Goal: Task Accomplishment & Management: Manage account settings

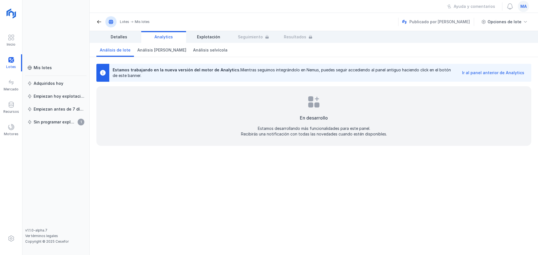
click at [213, 7] on span "ma" at bounding box center [523, 7] width 6 height 6
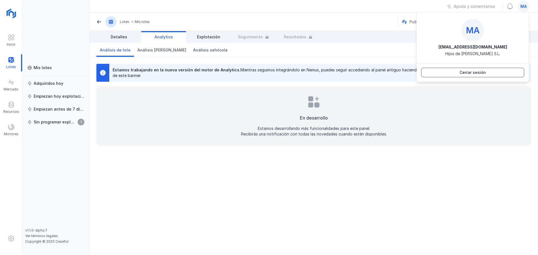
click at [213, 71] on button "Cerrar sesión" at bounding box center [472, 73] width 103 height 10
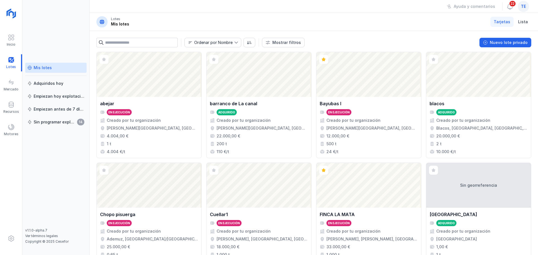
click at [519, 6] on div "te" at bounding box center [523, 6] width 11 height 11
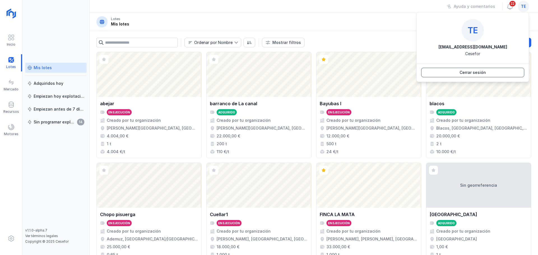
click at [494, 75] on button "Cerrar sesión" at bounding box center [472, 73] width 103 height 10
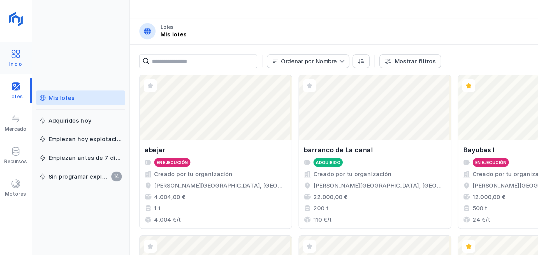
click at [8, 43] on div "Inicio" at bounding box center [11, 44] width 9 height 4
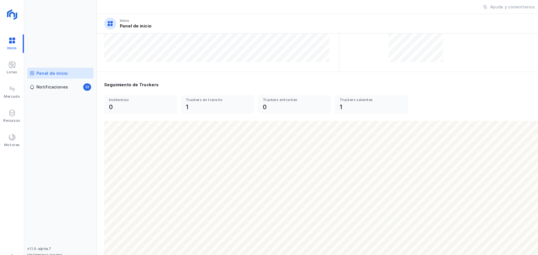
scroll to position [155, 0]
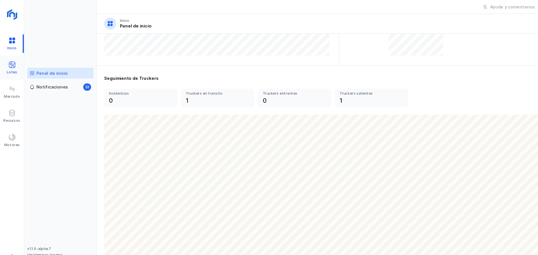
click at [16, 64] on div "Lotes" at bounding box center [11, 62] width 22 height 17
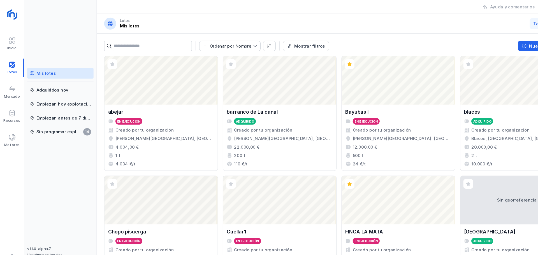
click at [47, 70] on div "Mis lotes" at bounding box center [43, 68] width 18 height 6
click at [9, 86] on div at bounding box center [11, 83] width 7 height 8
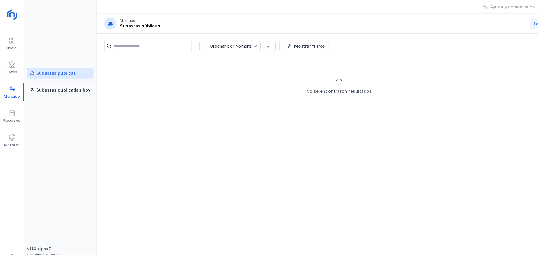
click at [48, 68] on div "Subastas públicas" at bounding box center [52, 68] width 37 height 6
click at [16, 64] on div "Lotes" at bounding box center [11, 62] width 22 height 17
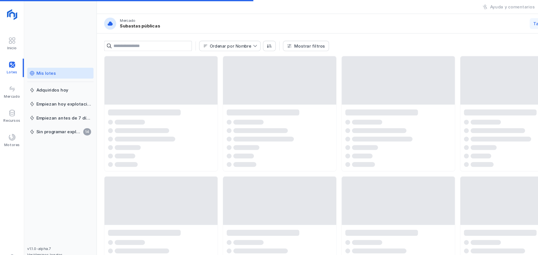
click at [41, 68] on div "Mis lotes" at bounding box center [43, 68] width 18 height 6
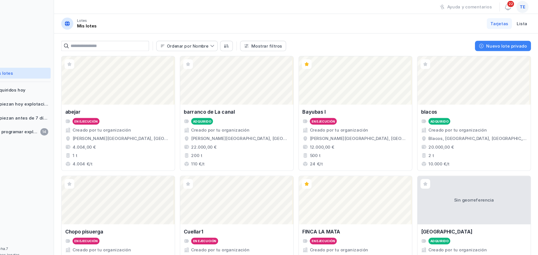
click at [503, 43] on div "Nuevo lote privado" at bounding box center [509, 43] width 38 height 6
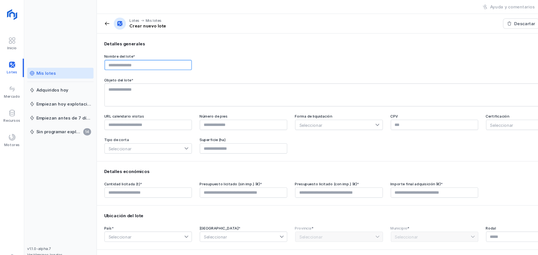
click at [130, 62] on input "text" at bounding box center [137, 60] width 81 height 10
type input "******"
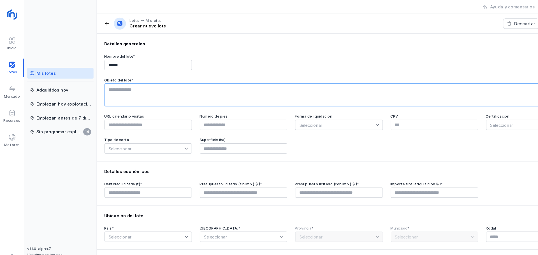
click at [132, 78] on textarea at bounding box center [314, 87] width 434 height 21
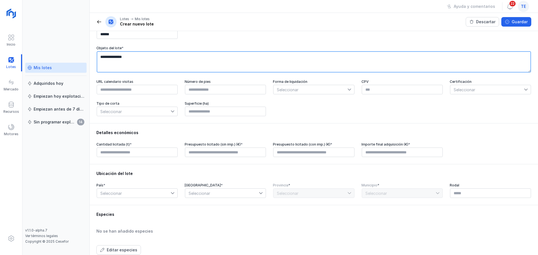
type textarea "**********"
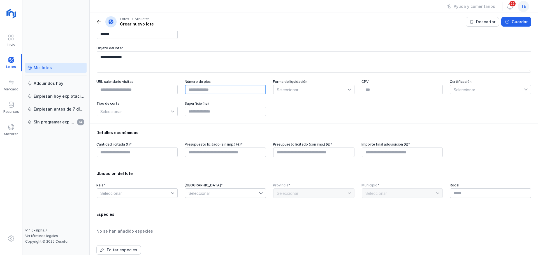
click at [237, 91] on input "text" at bounding box center [225, 90] width 81 height 10
type input "****"
click at [230, 113] on input "text" at bounding box center [225, 112] width 81 height 10
type input "****"
click at [144, 154] on input "text" at bounding box center [137, 153] width 81 height 10
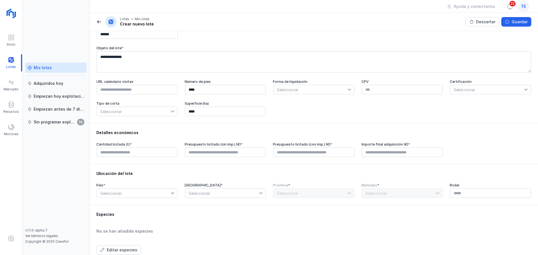
type input "****"
click at [303, 92] on span "Seleccionar" at bounding box center [310, 89] width 74 height 9
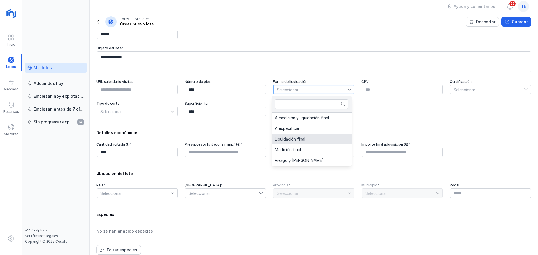
click at [307, 139] on li "Liquidación final" at bounding box center [311, 139] width 80 height 11
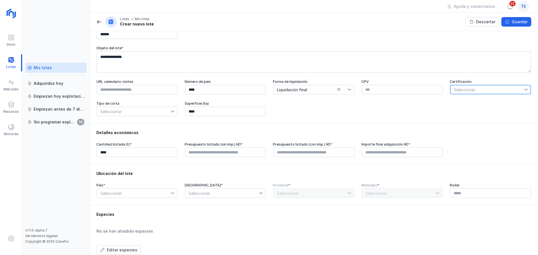
click at [478, 94] on span "Seleccionar" at bounding box center [487, 89] width 74 height 9
click at [484, 134] on li "PEFC" at bounding box center [487, 133] width 80 height 11
click at [124, 111] on span "Seleccionar" at bounding box center [134, 111] width 74 height 9
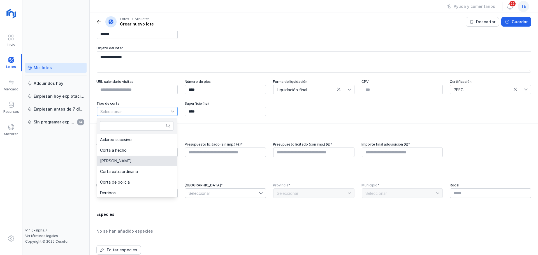
scroll to position [1, 0]
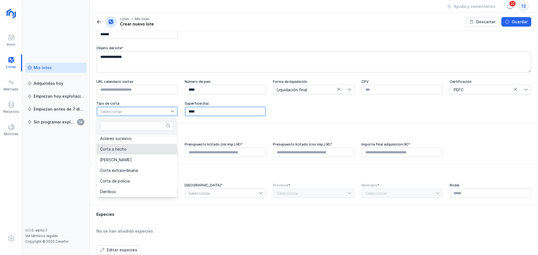
click at [213, 111] on input "****" at bounding box center [225, 112] width 81 height 10
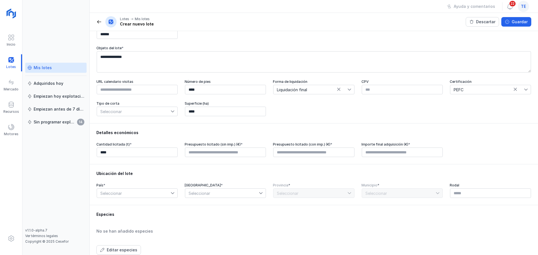
click at [285, 112] on div "URL calendario visitas Número de pies **** Forma de liquidación Liquidación fin…" at bounding box center [313, 98] width 435 height 37
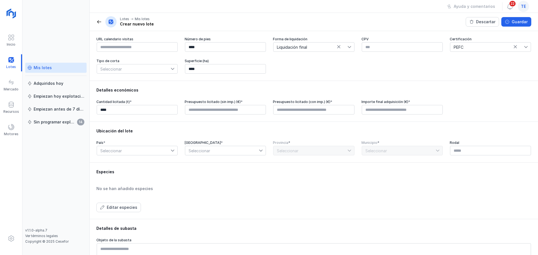
scroll to position [82, 0]
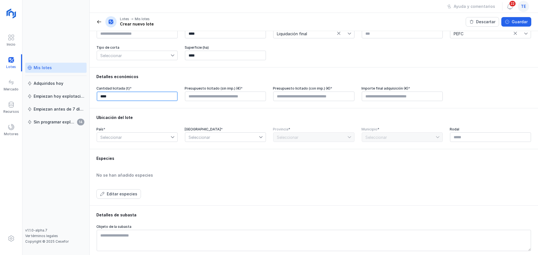
click at [124, 99] on input "****" at bounding box center [137, 97] width 81 height 10
click at [361, 93] on div "Presupuesto licitado (sin imp.) (€) *" at bounding box center [402, 93] width 82 height 15
click at [208, 95] on input "text" at bounding box center [225, 97] width 81 height 10
type input "****"
click at [298, 103] on div "Detalles económicos Cantidad licitada (t) * **** Presupuesto licitado (sin imp.…" at bounding box center [314, 87] width 448 height 41
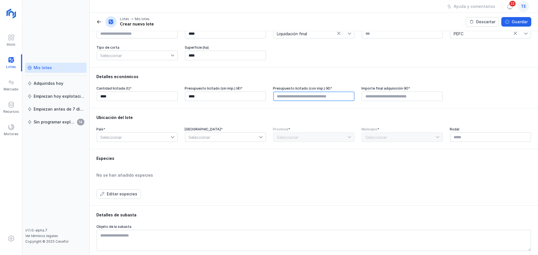
click at [298, 100] on input "text" at bounding box center [313, 97] width 81 height 10
type input "****"
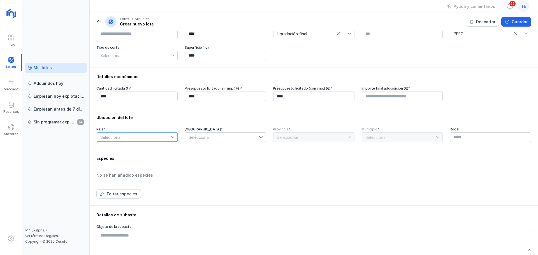
click at [146, 139] on span "Seleccionar" at bounding box center [134, 137] width 74 height 9
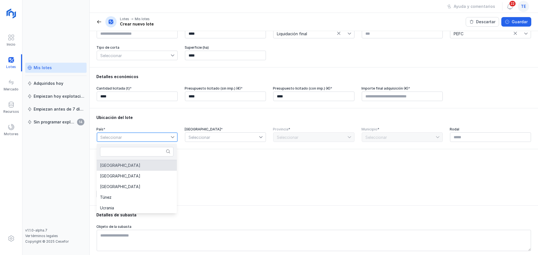
click at [119, 169] on li "[GEOGRAPHIC_DATA]" at bounding box center [137, 165] width 80 height 11
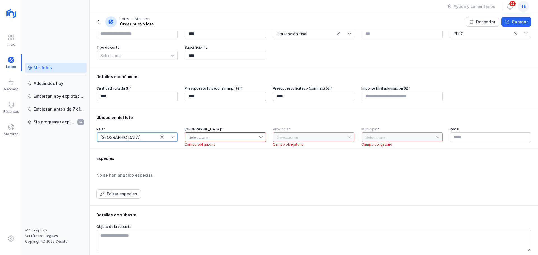
click at [212, 142] on span "Seleccionar" at bounding box center [222, 137] width 74 height 9
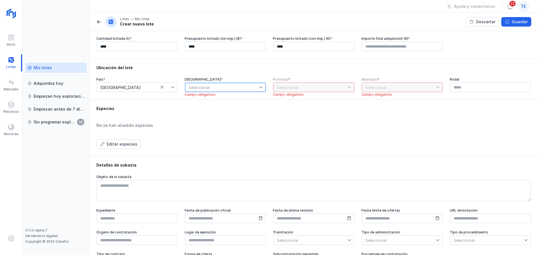
scroll to position [138, 0]
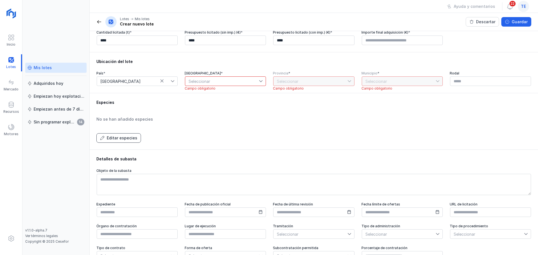
click at [119, 138] on div "Editar especies" at bounding box center [122, 138] width 31 height 6
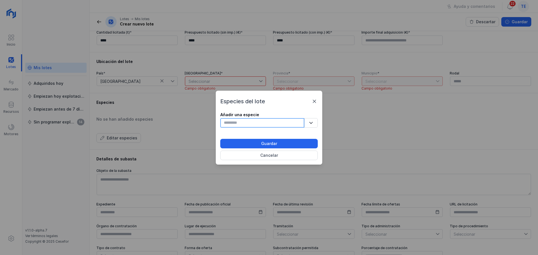
click at [240, 124] on input "text" at bounding box center [262, 123] width 84 height 10
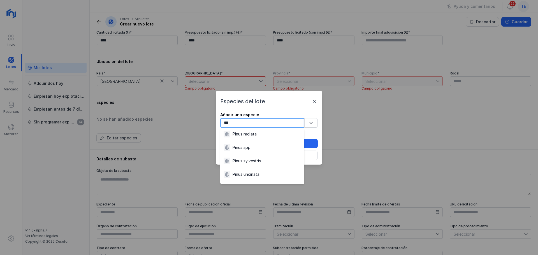
scroll to position [87, 0]
type input "***"
click at [260, 159] on div "Pinus sylvestris" at bounding box center [247, 161] width 28 height 6
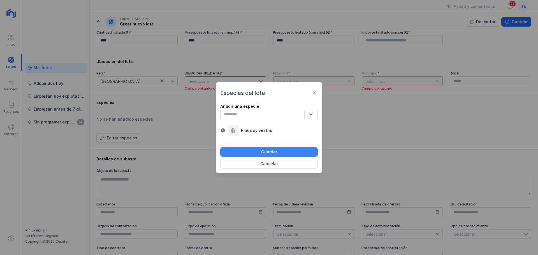
click at [271, 151] on div "Guardar" at bounding box center [269, 152] width 16 height 6
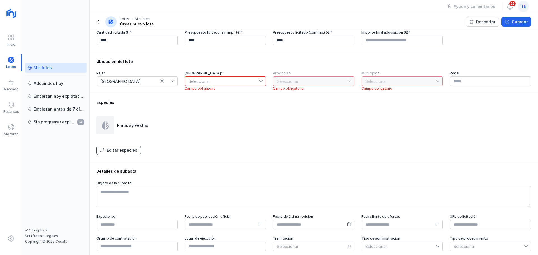
click at [130, 151] on div "Editar especies" at bounding box center [122, 151] width 31 height 6
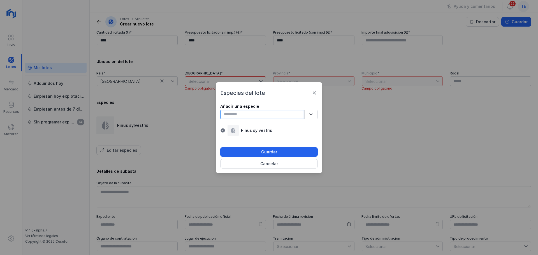
click at [265, 115] on input "text" at bounding box center [262, 115] width 84 height 10
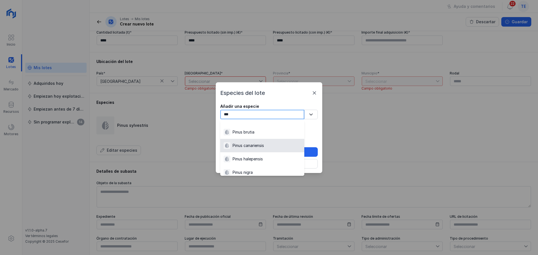
scroll to position [28, 0]
type input "***"
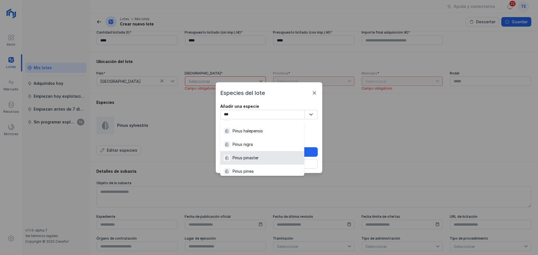
click at [266, 160] on div "Pinus pinaster" at bounding box center [262, 158] width 77 height 7
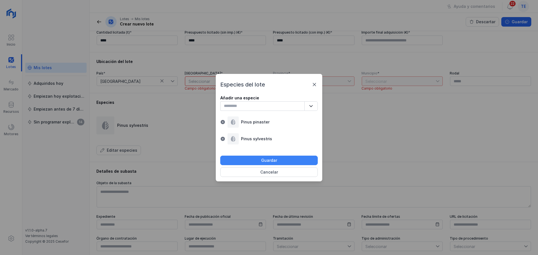
click at [275, 162] on div "Guardar" at bounding box center [269, 161] width 16 height 6
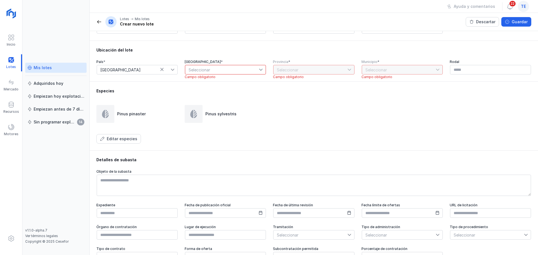
scroll to position [166, 0]
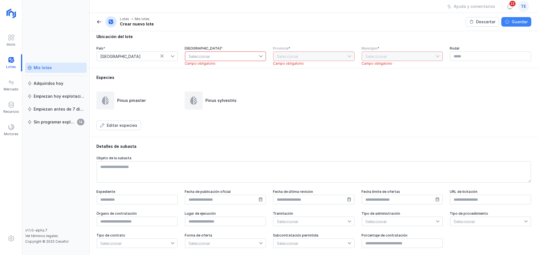
click at [524, 24] on div "Guardar" at bounding box center [520, 22] width 16 height 6
click at [59, 70] on div "Mis lotes" at bounding box center [55, 68] width 57 height 6
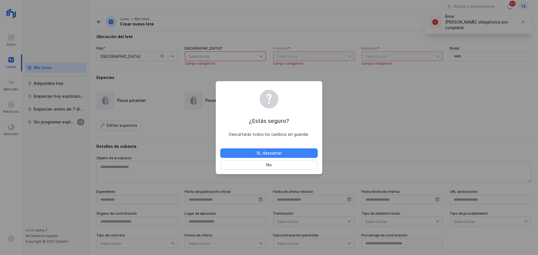
click at [285, 156] on button "Sí, descartar" at bounding box center [268, 153] width 97 height 10
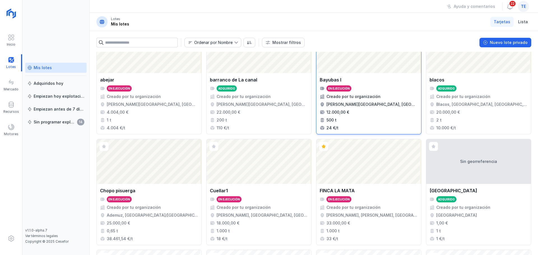
scroll to position [56, 0]
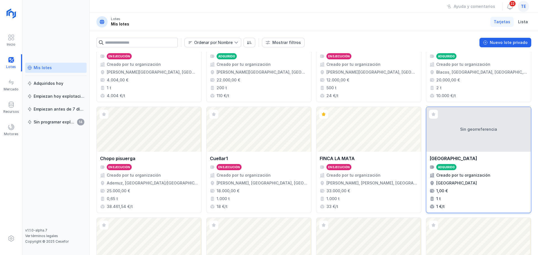
click at [474, 136] on div "Sin georreferencia" at bounding box center [478, 129] width 105 height 45
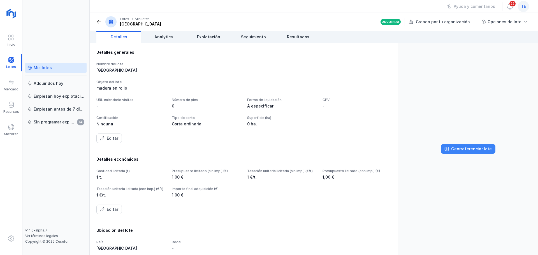
click at [461, 153] on button "Georreferenciar lote" at bounding box center [468, 149] width 55 height 10
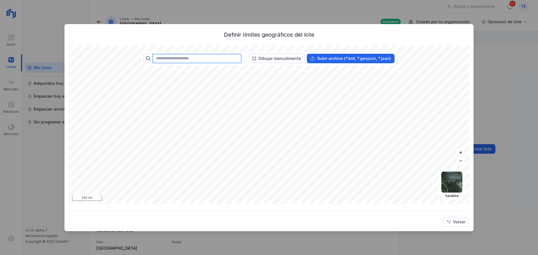
click at [224, 62] on input "text" at bounding box center [196, 59] width 89 height 10
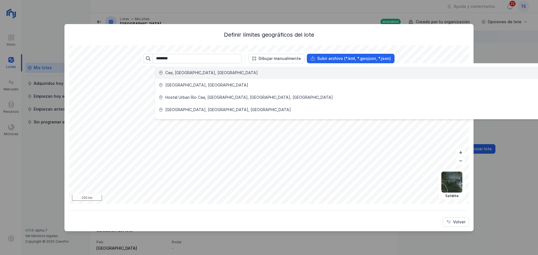
click at [200, 68] on li "Cea, León, España" at bounding box center [348, 73] width 387 height 12
type input "**********"
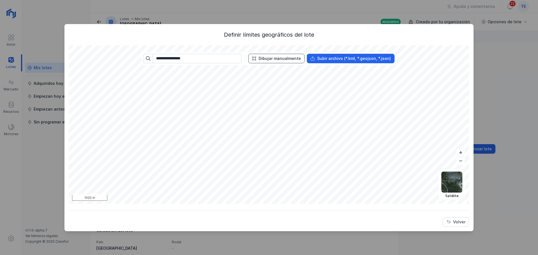
click at [271, 60] on div "Dibujar manualmente" at bounding box center [280, 59] width 42 height 6
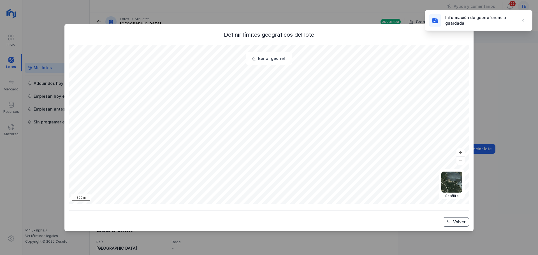
click at [448, 223] on span "Volver" at bounding box center [448, 222] width 4 height 4
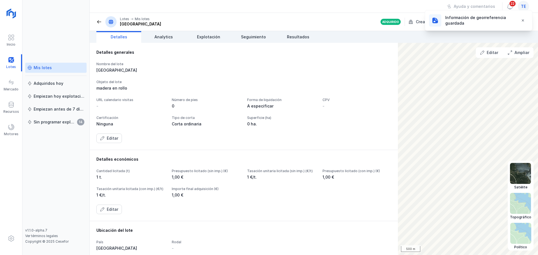
click at [521, 227] on img at bounding box center [520, 233] width 21 height 21
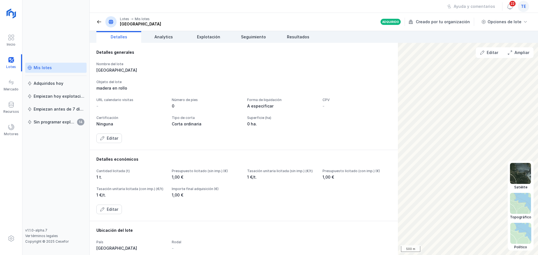
click at [527, 174] on img at bounding box center [520, 173] width 21 height 21
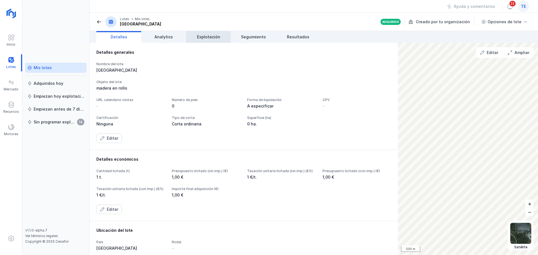
click at [212, 37] on span "Explotación" at bounding box center [208, 37] width 23 height 6
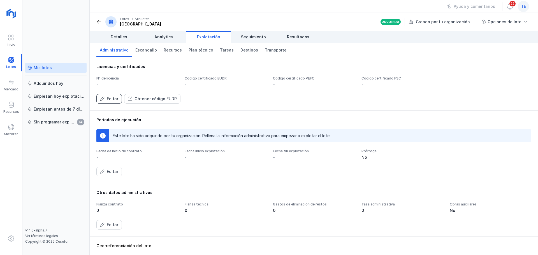
click at [108, 98] on div "Editar" at bounding box center [112, 99] width 11 height 6
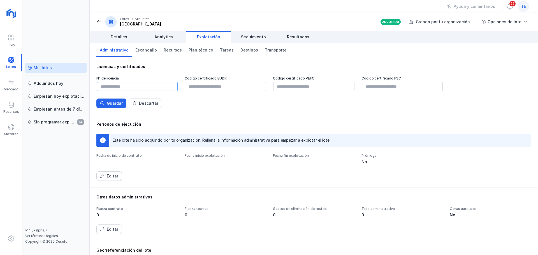
click at [114, 84] on input "text" at bounding box center [137, 87] width 81 height 10
click at [228, 85] on input "text" at bounding box center [225, 87] width 81 height 10
click at [122, 105] on div "Guardar" at bounding box center [115, 104] width 16 height 6
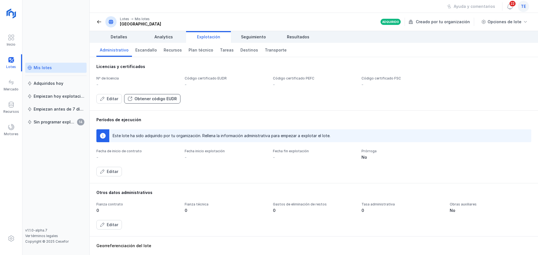
click at [161, 99] on div "Obtener código EUDR" at bounding box center [155, 99] width 42 height 6
click at [163, 97] on div "Obtener código EUDR" at bounding box center [155, 99] width 42 height 6
drag, startPoint x: 163, startPoint y: 97, endPoint x: 203, endPoint y: 76, distance: 45.5
click at [192, 82] on div "Nº de licencia - Código certificado EUDR - Código certificado PEFC - Código cer…" at bounding box center [313, 89] width 435 height 27
click at [113, 98] on div "Editar" at bounding box center [112, 99] width 11 height 6
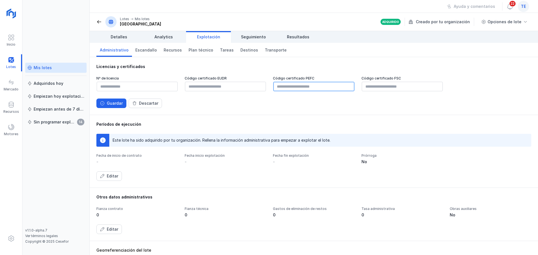
click at [285, 87] on input "text" at bounding box center [313, 87] width 81 height 10
click at [112, 104] on div "Guardar" at bounding box center [115, 104] width 16 height 6
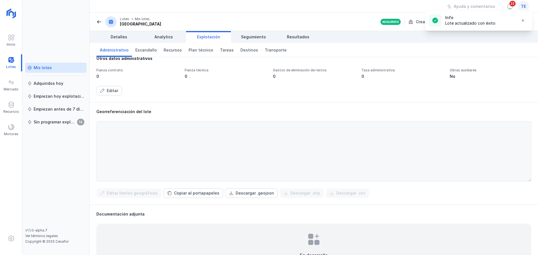
scroll to position [140, 0]
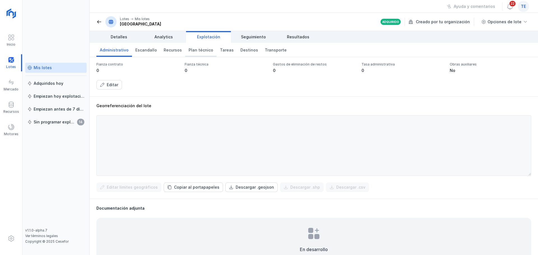
drag, startPoint x: 197, startPoint y: 50, endPoint x: 198, endPoint y: 47, distance: 3.5
click at [197, 50] on span "Plan técnico" at bounding box center [201, 50] width 25 height 6
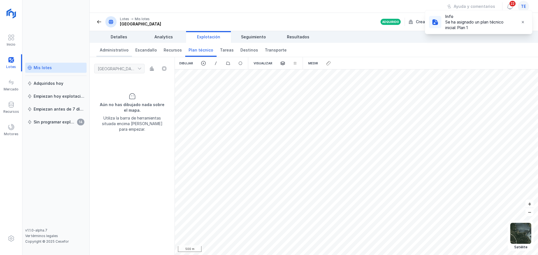
click at [118, 53] on link "Administrativo" at bounding box center [114, 50] width 36 height 14
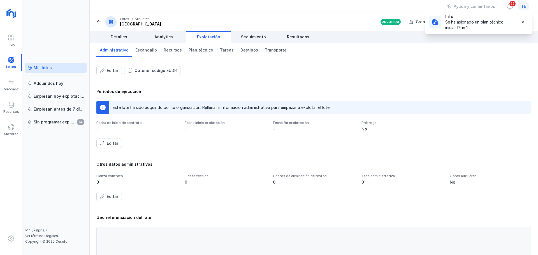
scroll to position [112, 0]
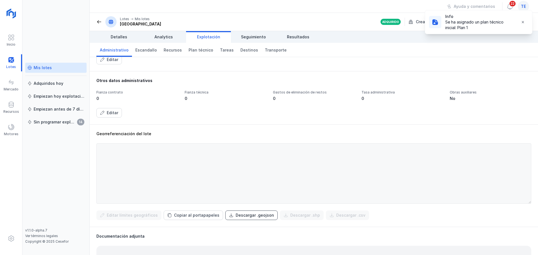
click at [236, 217] on div "Descargar .geojson" at bounding box center [255, 216] width 38 height 6
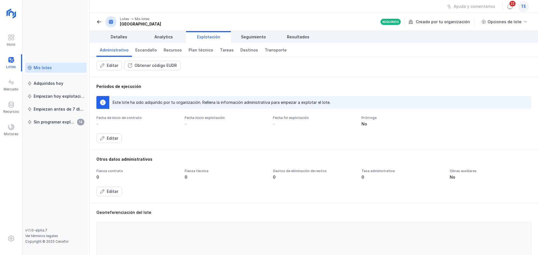
scroll to position [0, 0]
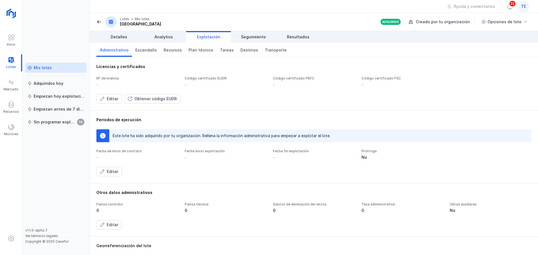
click at [47, 70] on div "Mis lotes" at bounding box center [43, 68] width 18 height 6
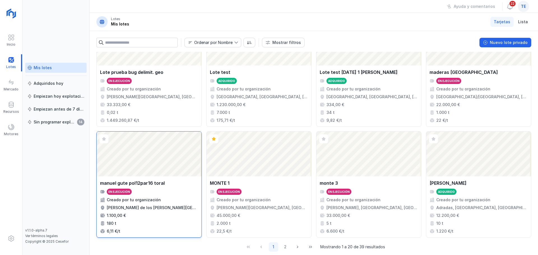
scroll to position [372, 0]
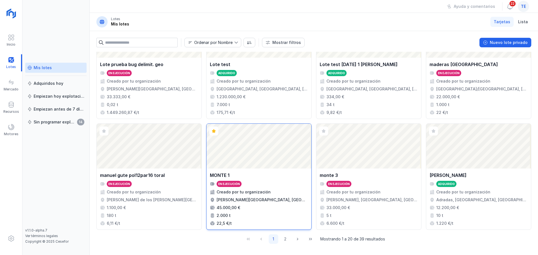
click at [259, 157] on div "Abrir lote" at bounding box center [258, 146] width 105 height 45
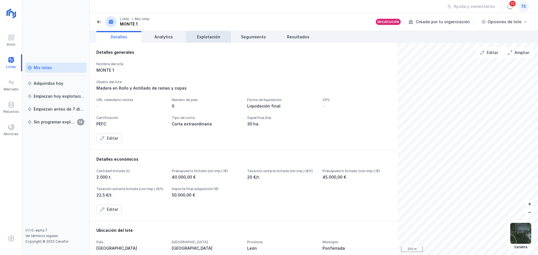
click at [208, 38] on span "Explotación" at bounding box center [208, 37] width 23 height 6
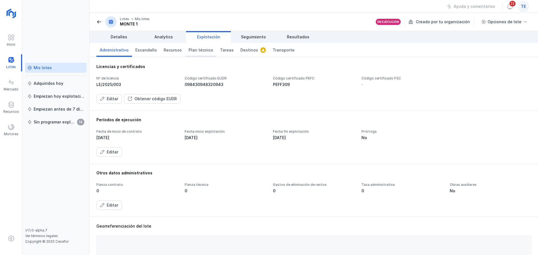
click at [198, 52] on span "Plan técnico" at bounding box center [201, 50] width 25 height 6
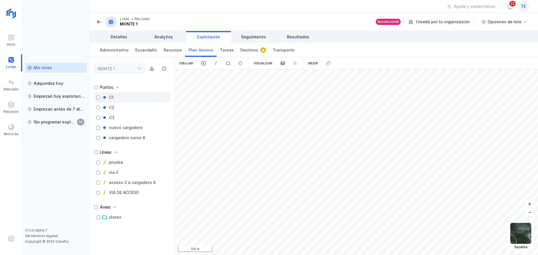
click at [113, 101] on div "C1" at bounding box center [132, 97] width 76 height 10
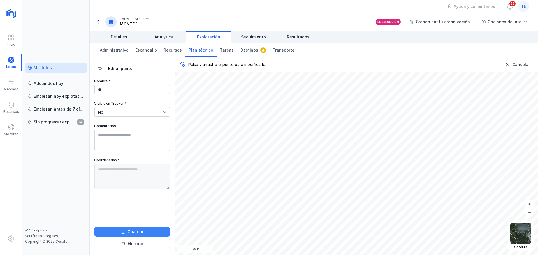
click at [126, 234] on button "Guardar" at bounding box center [132, 232] width 76 height 10
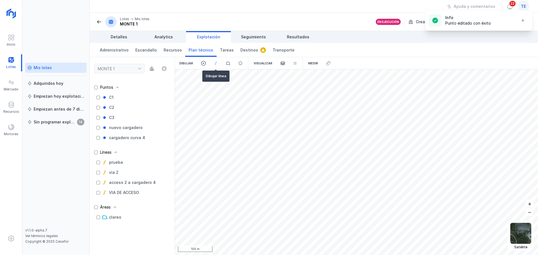
click at [216, 62] on span at bounding box center [215, 63] width 5 height 5
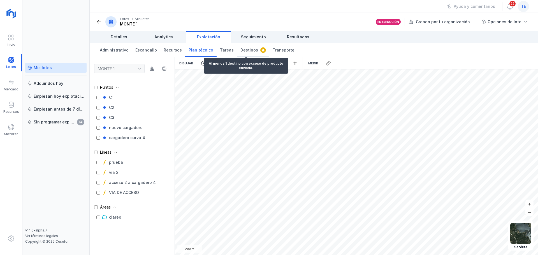
click at [240, 52] on span "Destinos" at bounding box center [249, 50] width 18 height 6
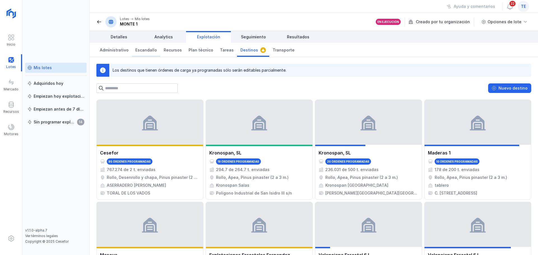
click at [151, 50] on span "Escandallo" at bounding box center [146, 50] width 22 height 6
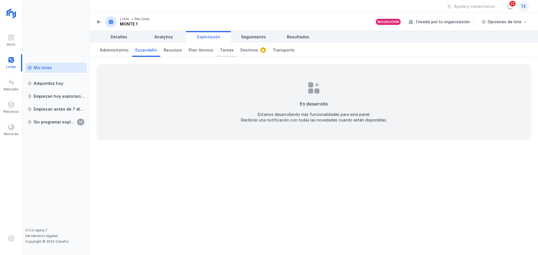
click at [220, 50] on span "Tareas" at bounding box center [227, 50] width 14 height 6
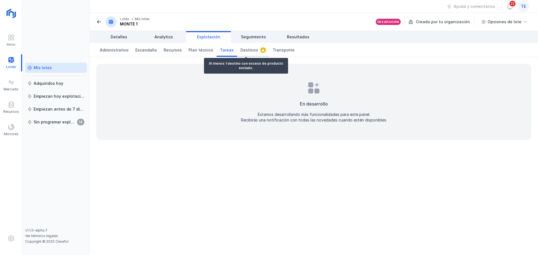
click at [243, 49] on span "Destinos" at bounding box center [249, 50] width 18 height 6
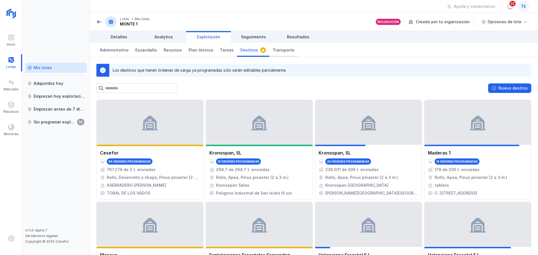
click at [275, 51] on span "Transporte" at bounding box center [284, 50] width 22 height 6
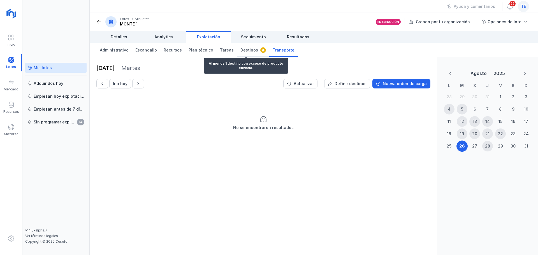
click at [245, 51] on span "Destinos" at bounding box center [249, 50] width 18 height 6
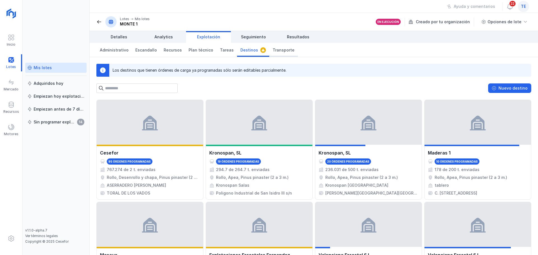
click at [283, 52] on span "Transporte" at bounding box center [284, 50] width 22 height 6
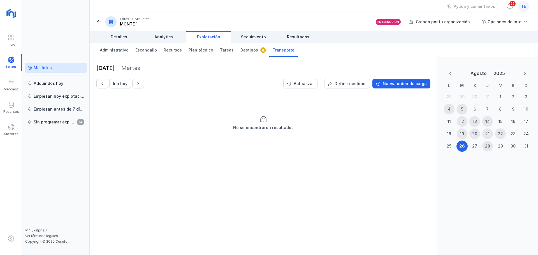
click at [464, 110] on div "5" at bounding box center [462, 109] width 11 height 11
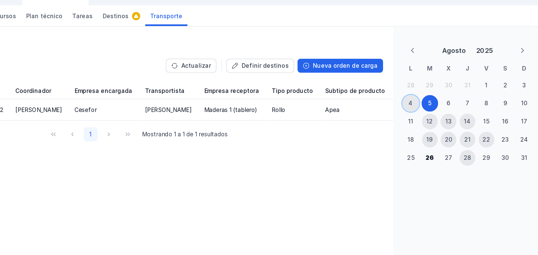
click at [451, 111] on div "4" at bounding box center [449, 109] width 11 height 11
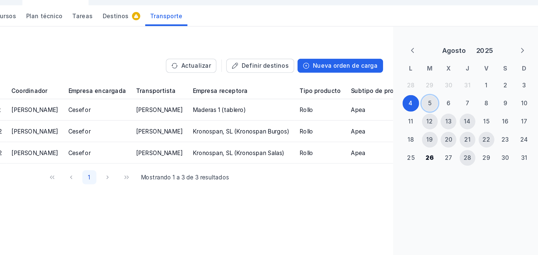
click at [461, 109] on div "5" at bounding box center [462, 109] width 2 height 6
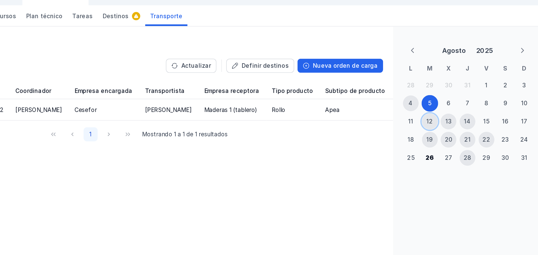
click at [463, 120] on div "12" at bounding box center [462, 122] width 4 height 6
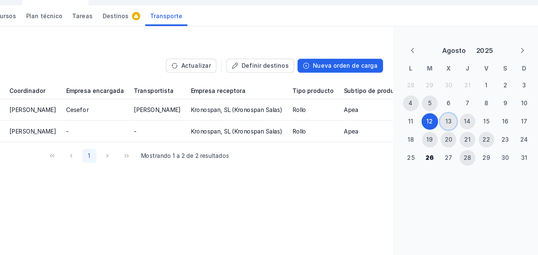
click at [478, 121] on div "13" at bounding box center [474, 121] width 11 height 11
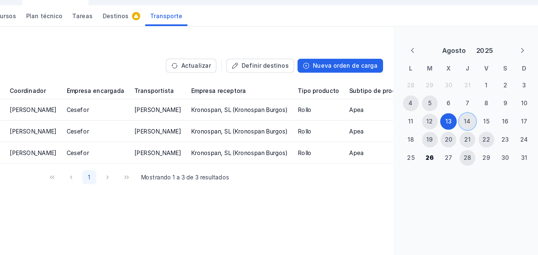
click at [488, 121] on div "14" at bounding box center [487, 122] width 4 height 6
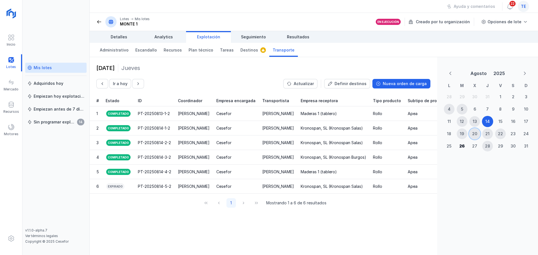
click at [476, 138] on div "20" at bounding box center [474, 134] width 11 height 11
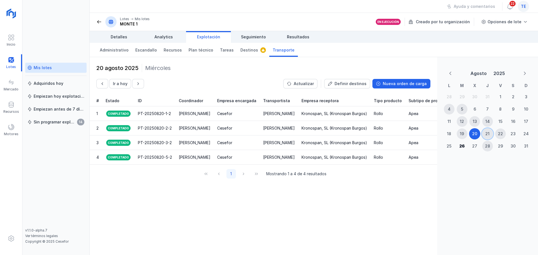
click at [485, 132] on div "21" at bounding box center [487, 134] width 4 height 6
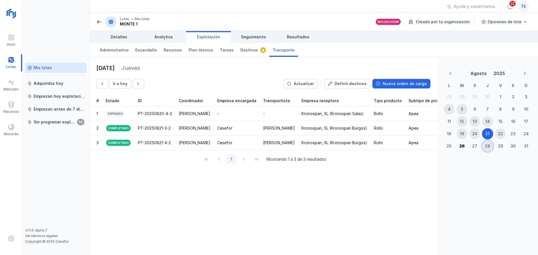
click at [488, 145] on div "28" at bounding box center [487, 146] width 5 height 6
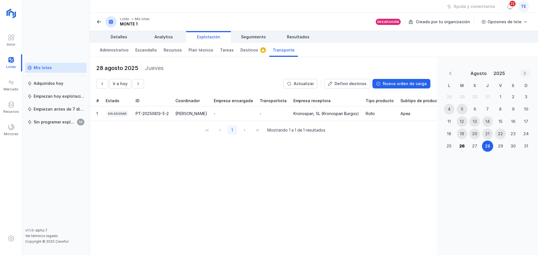
click at [524, 72] on icon "Next Month" at bounding box center [525, 73] width 4 height 4
click at [450, 71] on button "Previous Month" at bounding box center [450, 73] width 11 height 8
click at [411, 85] on div "Nueva orden de carga" at bounding box center [405, 84] width 44 height 6
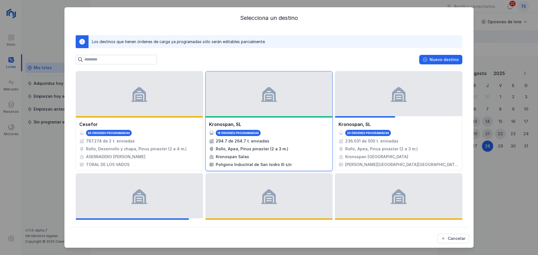
click at [275, 111] on div at bounding box center [269, 93] width 127 height 45
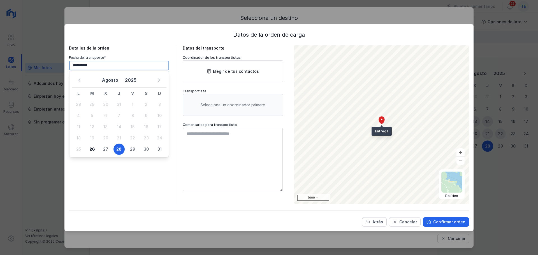
click at [105, 64] on input "**********" at bounding box center [119, 66] width 100 height 10
click at [117, 145] on span "28" at bounding box center [118, 149] width 11 height 11
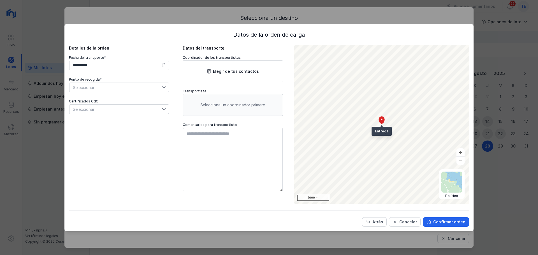
click at [116, 87] on span "Seleccionar" at bounding box center [115, 87] width 92 height 9
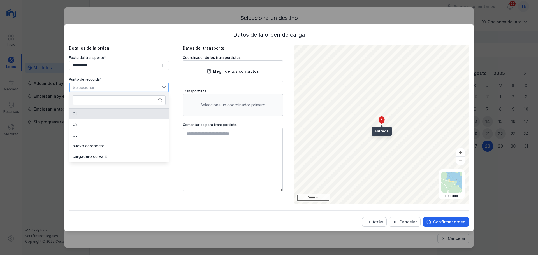
click at [107, 118] on li "C1" at bounding box center [119, 114] width 100 height 11
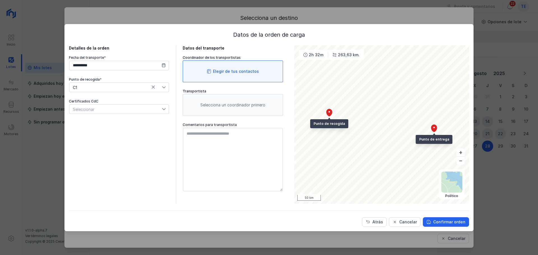
click at [232, 65] on div "Elegir de tus contactos" at bounding box center [233, 72] width 100 height 22
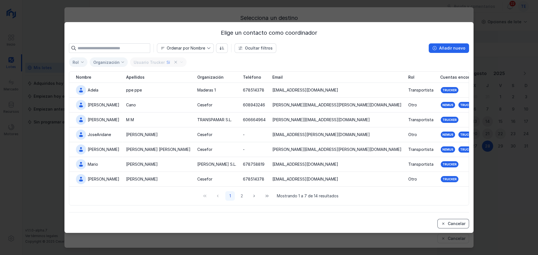
click at [461, 225] on div "Cancelar" at bounding box center [457, 224] width 18 height 6
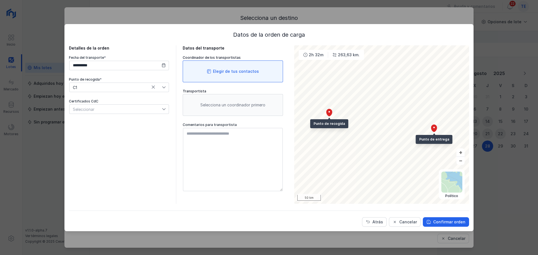
click at [235, 71] on div "Elegir de tus contactos" at bounding box center [236, 72] width 46 height 6
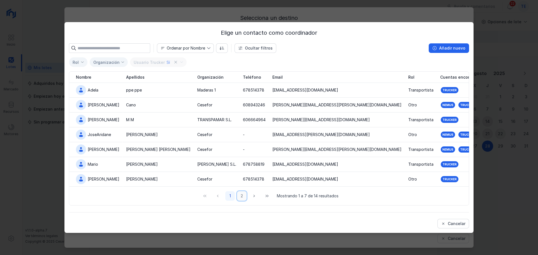
click at [242, 195] on button "2" at bounding box center [242, 196] width 10 height 10
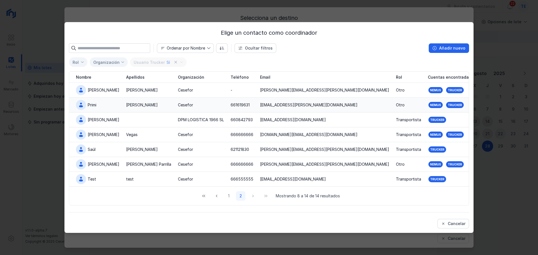
drag, startPoint x: 180, startPoint y: 106, endPoint x: 182, endPoint y: 104, distance: 3.3
click at [180, 106] on div "Cesefor" at bounding box center [185, 105] width 15 height 6
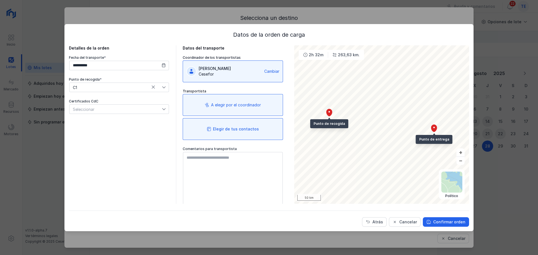
click at [226, 131] on div "Elegir de tus contactos" at bounding box center [236, 129] width 46 height 6
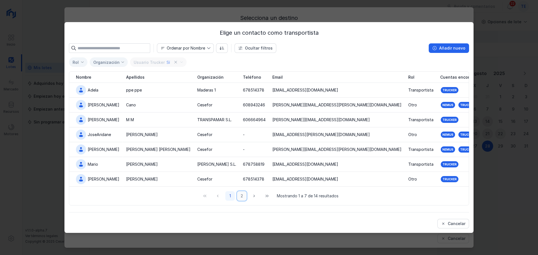
click at [243, 198] on button "2" at bounding box center [242, 196] width 10 height 10
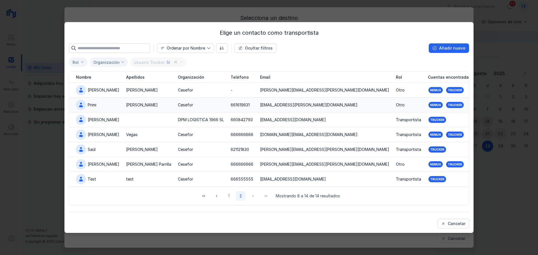
click at [128, 104] on div "Martín" at bounding box center [142, 105] width 32 height 6
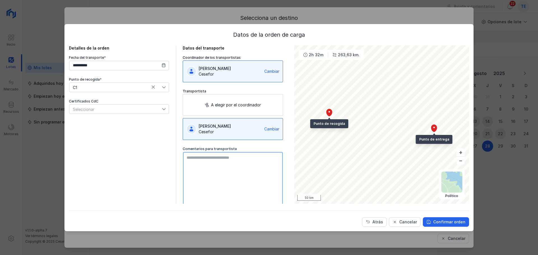
click at [218, 160] on textarea at bounding box center [233, 183] width 100 height 63
type textarea "**********"
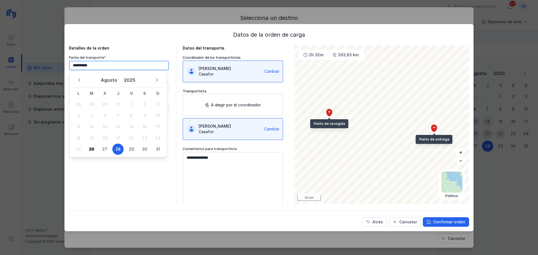
click at [107, 64] on input "**********" at bounding box center [119, 66] width 100 height 10
click at [89, 149] on span "26" at bounding box center [91, 149] width 11 height 11
type input "**********"
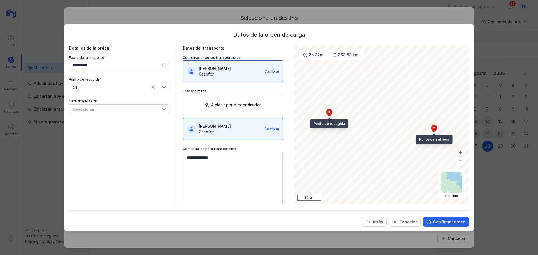
click at [96, 87] on span "C1" at bounding box center [115, 87] width 92 height 9
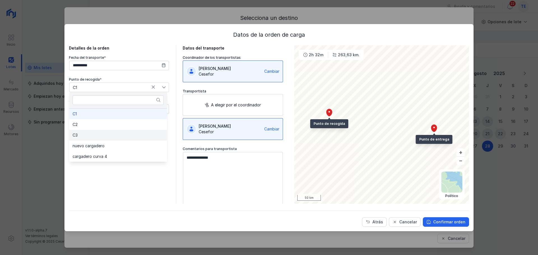
click at [100, 136] on li "C3" at bounding box center [118, 135] width 98 height 11
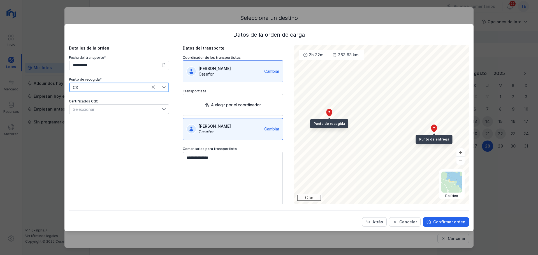
click at [249, 68] on div "[PERSON_NAME]" at bounding box center [230, 69] width 63 height 6
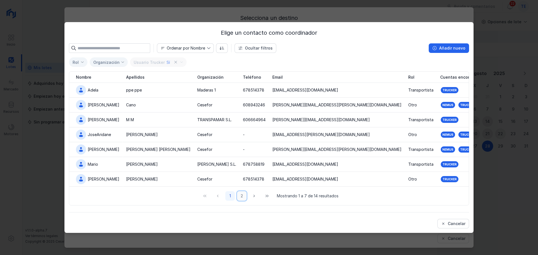
click at [239, 196] on button "2" at bounding box center [242, 196] width 10 height 10
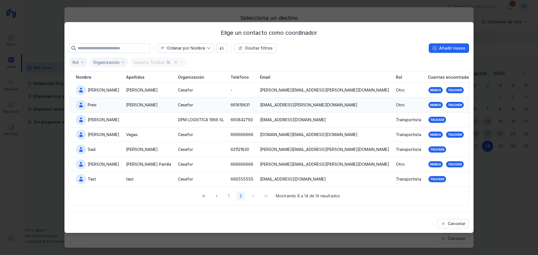
click at [144, 104] on div "Martín" at bounding box center [148, 105] width 45 height 6
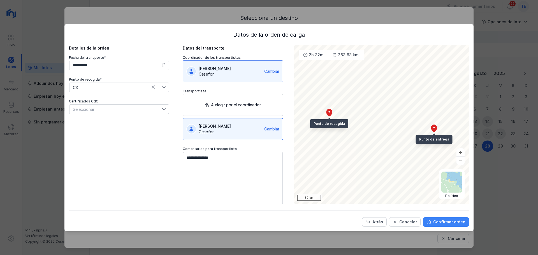
click at [444, 220] on div "Confirmar orden" at bounding box center [449, 222] width 32 height 6
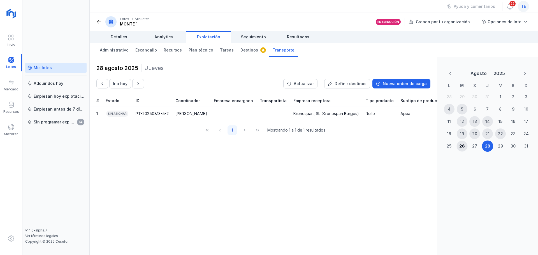
click at [462, 146] on div "26" at bounding box center [461, 146] width 5 height 6
click at [486, 145] on div "28" at bounding box center [487, 146] width 5 height 6
click at [462, 148] on div "26" at bounding box center [461, 146] width 5 height 6
click at [483, 46] on div "Administrativo Escandallo Recursos Plan técnico Tareas Destinos Transporte" at bounding box center [314, 50] width 448 height 14
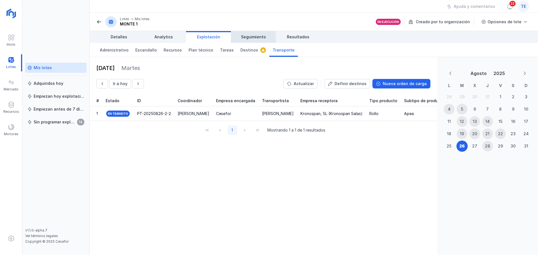
click at [250, 37] on span "Seguimiento" at bounding box center [253, 37] width 25 height 6
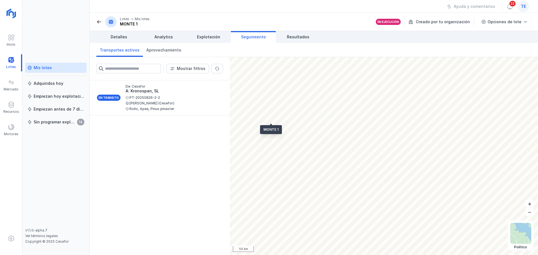
click at [491, 38] on div "Detalles Analytics Explotación Seguimiento Resultados" at bounding box center [314, 37] width 448 height 12
click at [175, 100] on div "PT-20250826-2-2 [PERSON_NAME] (Cesefor) Rollo, Apea, Pinus pinaster" at bounding box center [171, 103] width 93 height 15
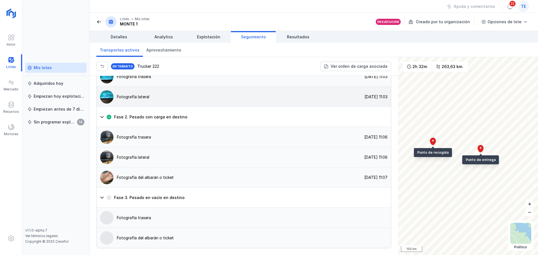
scroll to position [452, 0]
click at [112, 176] on img at bounding box center [106, 177] width 13 height 13
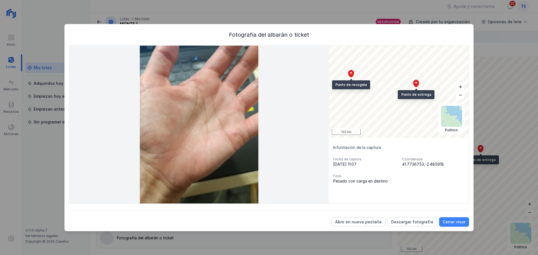
click at [447, 222] on div "Cerrar visor" at bounding box center [454, 222] width 23 height 6
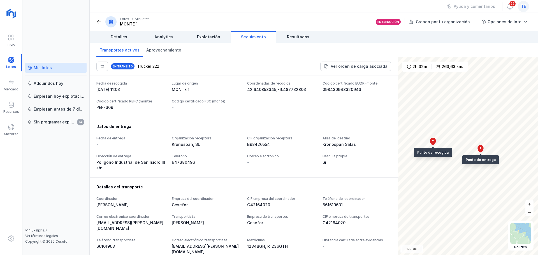
scroll to position [115, 0]
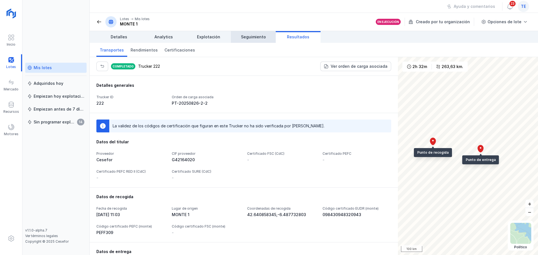
click at [257, 39] on span "Seguimiento" at bounding box center [253, 37] width 25 height 6
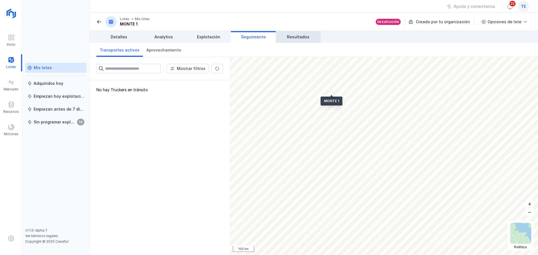
click at [293, 35] on span "Resultados" at bounding box center [298, 37] width 22 height 6
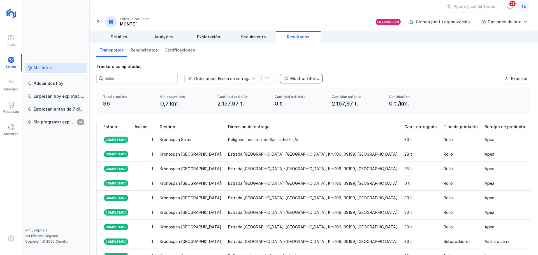
scroll to position [0, 308]
click at [297, 80] on div "Mostrar filtros" at bounding box center [304, 79] width 29 height 6
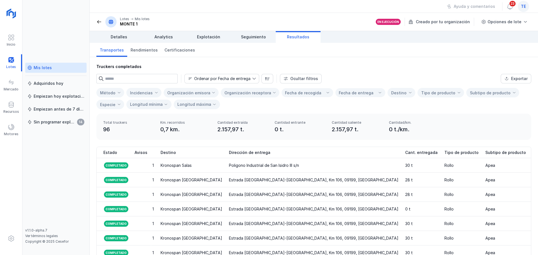
click at [163, 81] on input "text" at bounding box center [141, 79] width 73 height 10
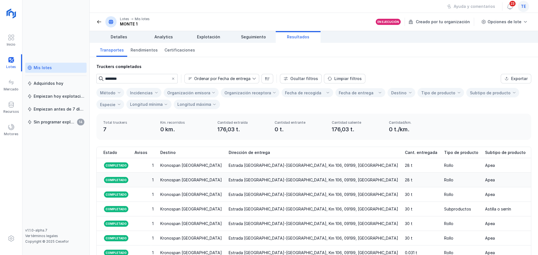
type input "********"
drag, startPoint x: 268, startPoint y: 180, endPoint x: 251, endPoint y: 137, distance: 45.8
click at [251, 137] on div "Total truckers 7 Km. recorridos 0 km. Cantidad extraída 176,03 t. Cantidad entr…" at bounding box center [313, 127] width 435 height 26
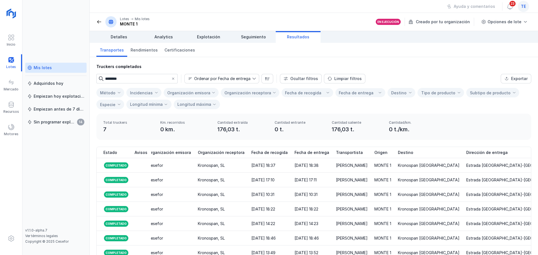
scroll to position [0, 0]
click at [511, 79] on div "Exportar" at bounding box center [519, 79] width 17 height 6
click at [15, 92] on div "Mercado" at bounding box center [11, 85] width 22 height 17
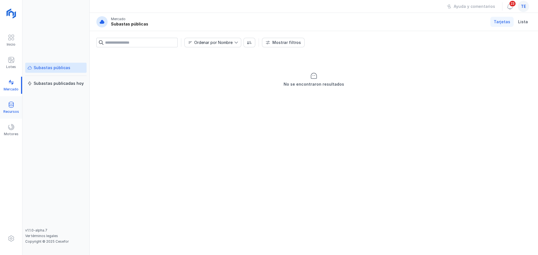
click at [19, 103] on div "Recursos" at bounding box center [11, 107] width 22 height 17
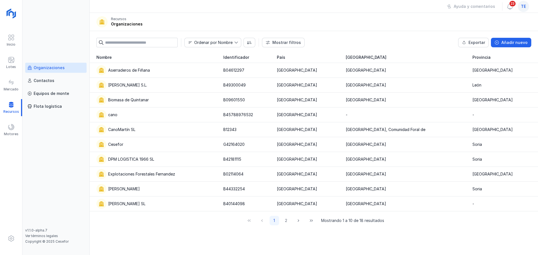
click at [58, 68] on div "Organizaciones" at bounding box center [49, 68] width 31 height 6
click at [139, 145] on div "Cesefor" at bounding box center [156, 145] width 120 height 10
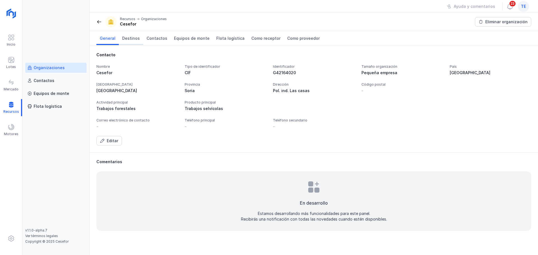
click at [133, 39] on span "Destinos" at bounding box center [131, 39] width 18 height 6
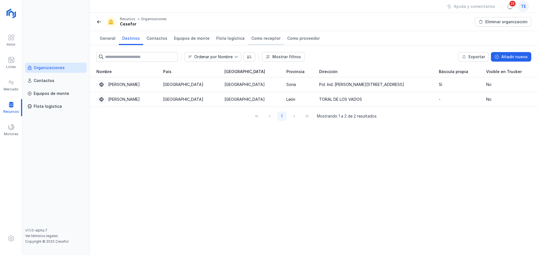
click at [266, 39] on span "Como receptor" at bounding box center [265, 39] width 29 height 6
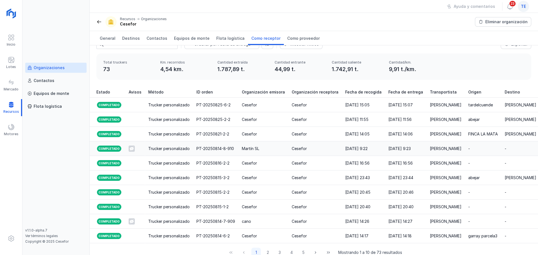
scroll to position [24, 0]
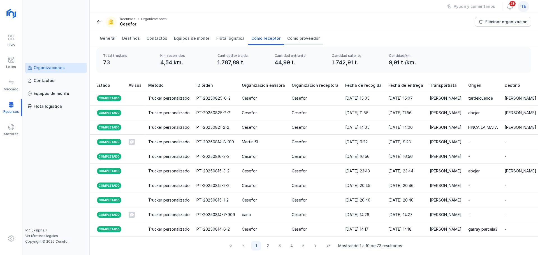
click at [303, 41] on span "Como proveedor" at bounding box center [303, 39] width 32 height 6
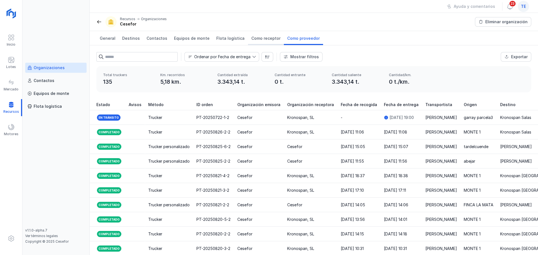
click at [252, 38] on span "Como receptor" at bounding box center [265, 39] width 29 height 6
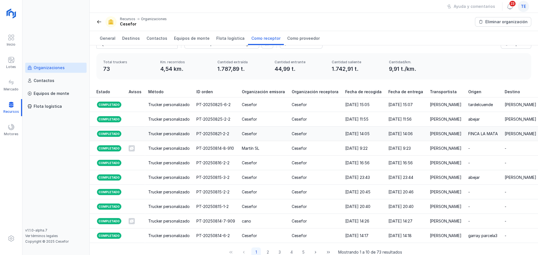
scroll to position [24, 0]
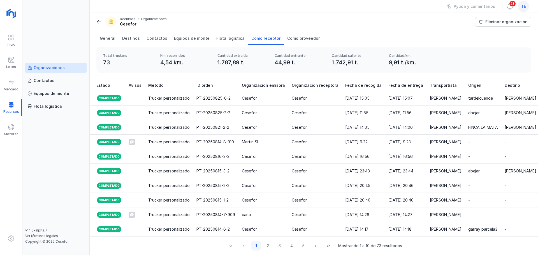
click at [54, 70] on div "Organizaciones" at bounding box center [49, 68] width 31 height 6
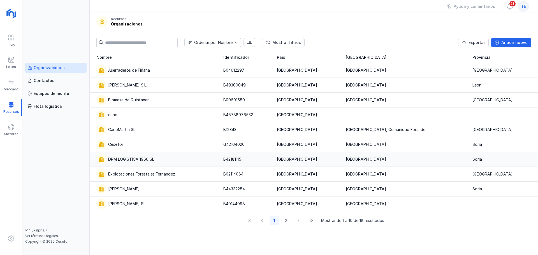
click at [172, 160] on div "DPM LOGISTICA 1966 SL" at bounding box center [156, 159] width 120 height 10
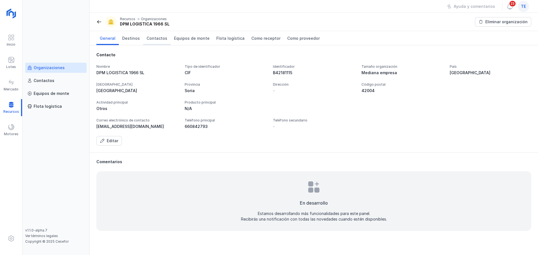
click at [156, 39] on span "Contactos" at bounding box center [157, 39] width 21 height 6
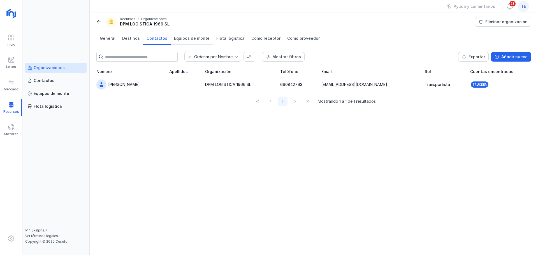
click at [185, 40] on span "Equipos de monte" at bounding box center [192, 39] width 36 height 6
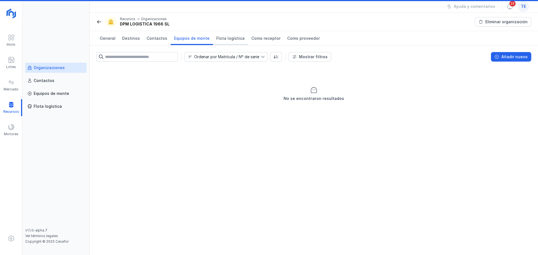
click at [216, 42] on link "Flota logística" at bounding box center [230, 38] width 35 height 14
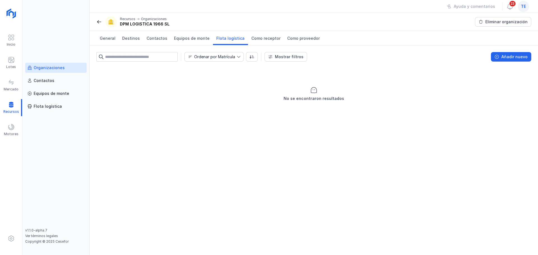
click at [57, 69] on div "Organizaciones" at bounding box center [49, 68] width 31 height 6
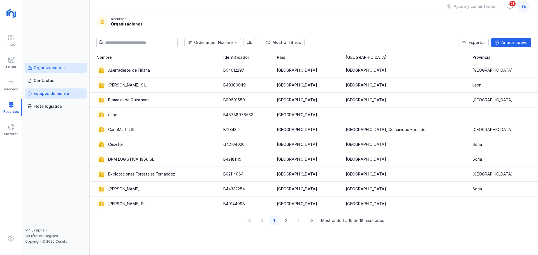
click at [53, 95] on div "Equipos de monte" at bounding box center [52, 94] width 36 height 6
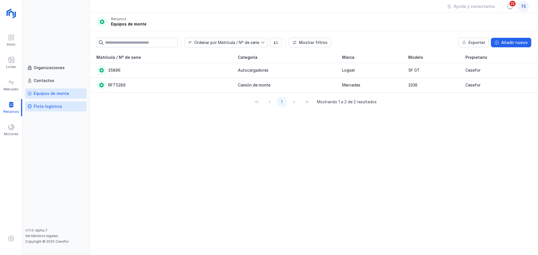
click at [46, 108] on div "Flota logística" at bounding box center [48, 107] width 28 height 6
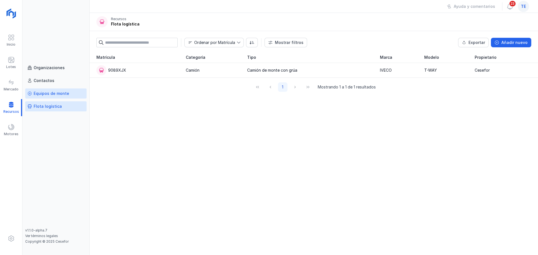
click at [51, 95] on div "Equipos de monte" at bounding box center [52, 94] width 36 height 6
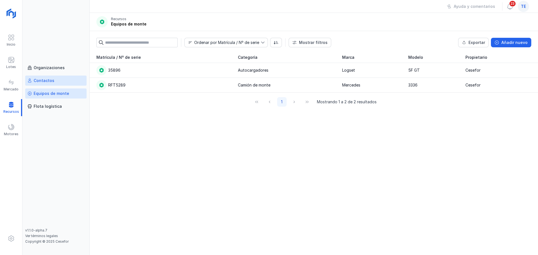
click at [54, 78] on div "Contactos" at bounding box center [55, 81] width 57 height 6
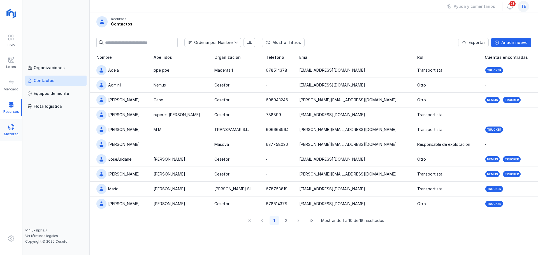
click at [14, 126] on div "Motores" at bounding box center [11, 130] width 22 height 17
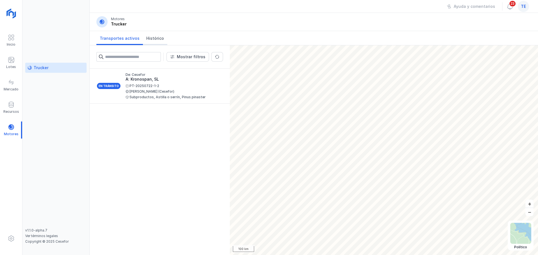
click at [155, 36] on span "Histórico" at bounding box center [155, 39] width 18 height 6
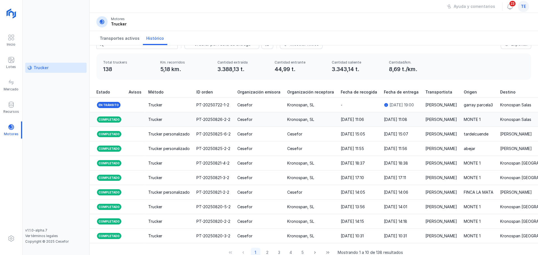
scroll to position [24, 0]
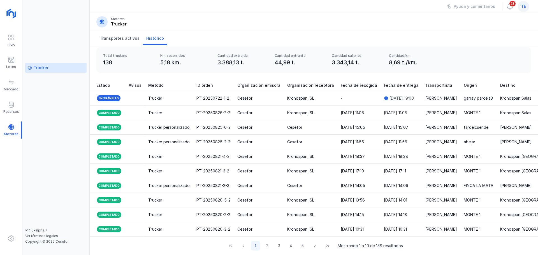
click at [485, 39] on div "Transportes activos Histórico" at bounding box center [314, 38] width 448 height 14
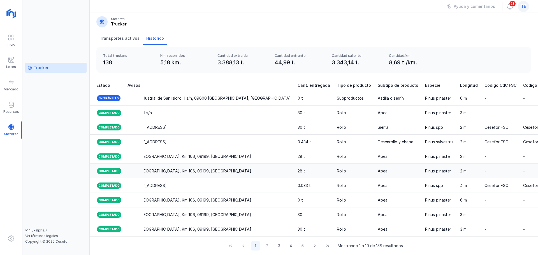
scroll to position [0, 669]
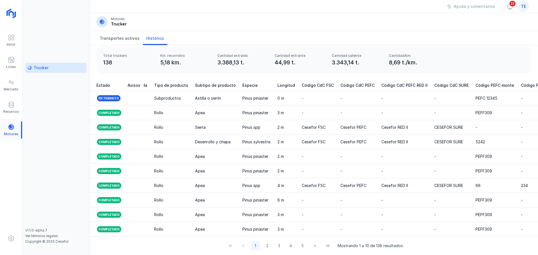
click at [10, 127] on div at bounding box center [11, 130] width 22 height 17
click at [13, 60] on span at bounding box center [11, 60] width 7 height 7
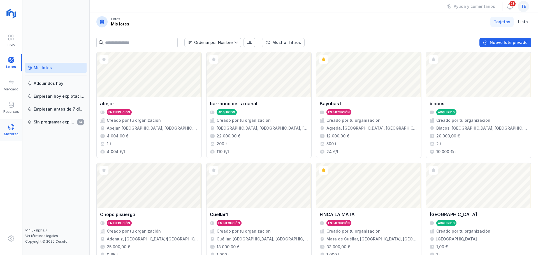
click at [17, 130] on div "Motores" at bounding box center [11, 130] width 22 height 17
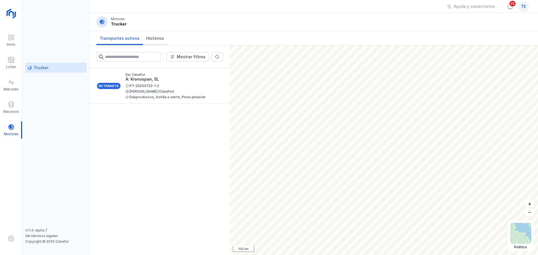
click at [147, 39] on span "Histórico" at bounding box center [155, 39] width 18 height 6
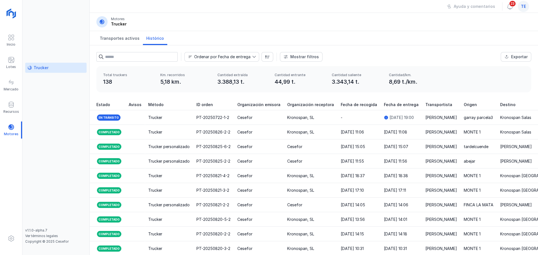
click at [484, 61] on div "Ordenar por Fecha de entrega Mostrar filtros Exportar Estado Método Incidencias…" at bounding box center [314, 55] width 448 height 21
click at [9, 108] on div at bounding box center [11, 105] width 7 height 8
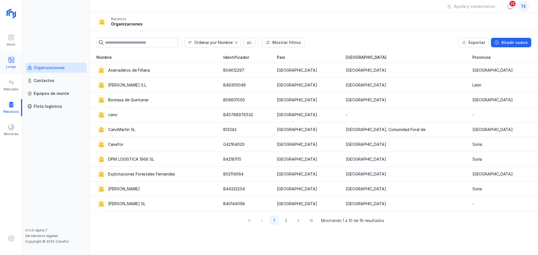
click at [10, 65] on div "Lotes" at bounding box center [11, 67] width 10 height 4
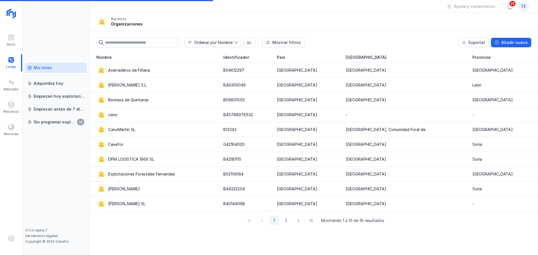
click at [51, 66] on div "Mis lotes" at bounding box center [55, 68] width 57 height 6
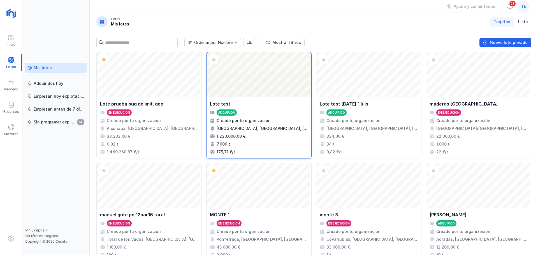
scroll to position [372, 0]
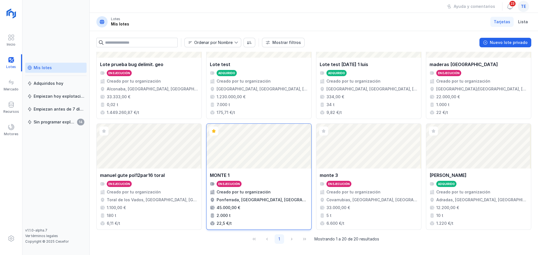
click at [261, 157] on div "Abrir lote" at bounding box center [258, 146] width 105 height 45
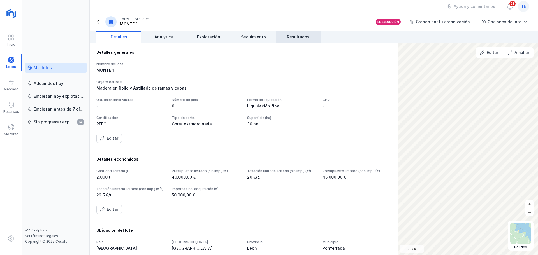
click at [304, 38] on span "Resultados" at bounding box center [298, 37] width 22 height 6
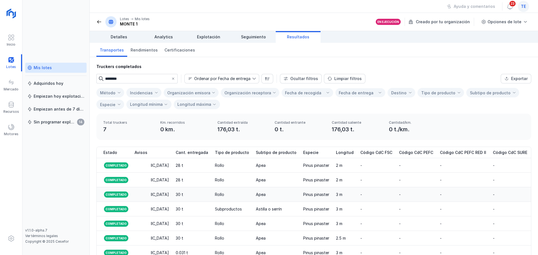
scroll to position [35, 0]
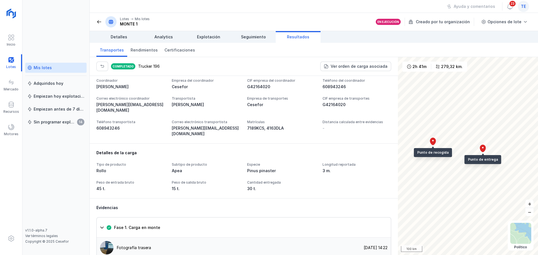
scroll to position [249, 0]
